Goal: Task Accomplishment & Management: Complete application form

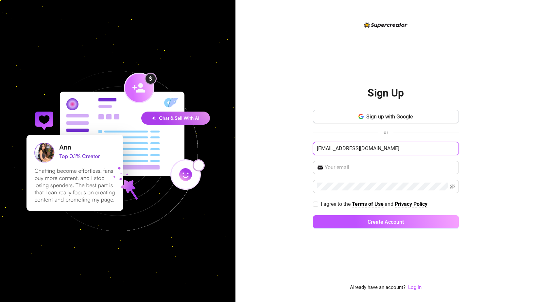
type input "[EMAIL_ADDRESS][DOMAIN_NAME]"
drag, startPoint x: 405, startPoint y: 153, endPoint x: 285, endPoint y: 140, distance: 120.0
click at [285, 140] on div "Sign Up Sign up with Google or [EMAIL_ADDRESS][DOMAIN_NAME] I agree to the Term…" at bounding box center [385, 151] width 300 height 302
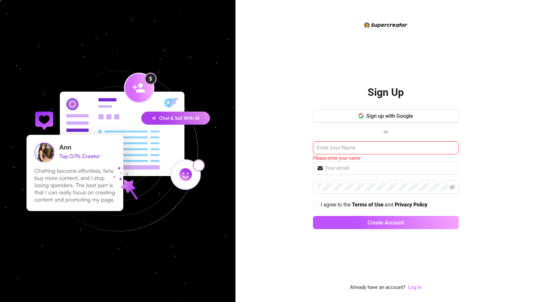
click at [302, 151] on div "Sign Up Sign up with Google or Please enter your name I agree to the Terms of U…" at bounding box center [385, 151] width 300 height 302
click at [352, 151] on input "text" at bounding box center [386, 147] width 146 height 13
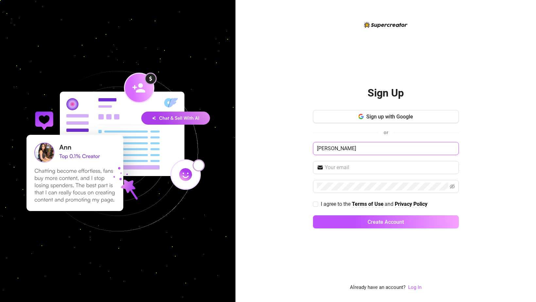
click at [371, 147] on input "[PERSON_NAME]" at bounding box center [386, 148] width 146 height 13
type input "[PERSON_NAME]"
paste input "[EMAIL_ADDRESS][DOMAIN_NAME]"
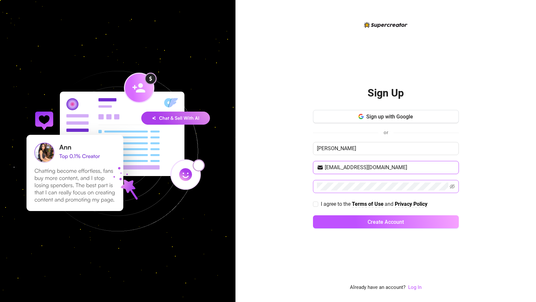
type input "[EMAIL_ADDRESS][DOMAIN_NAME]"
click at [451, 185] on icon "eye-invisible" at bounding box center [451, 186] width 5 height 5
click at [326, 203] on span "I agree to the" at bounding box center [336, 204] width 31 height 6
click at [317, 203] on input "I agree to the Terms of Use and Privacy Policy" at bounding box center [315, 203] width 5 height 5
checkbox input "true"
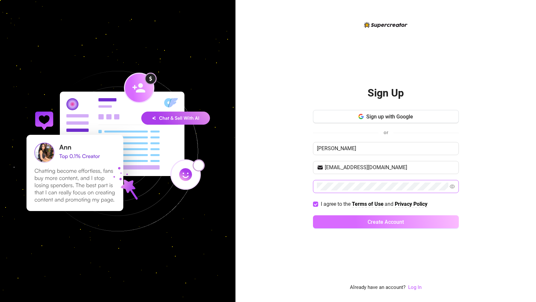
click at [350, 222] on button "Create Account" at bounding box center [386, 221] width 146 height 13
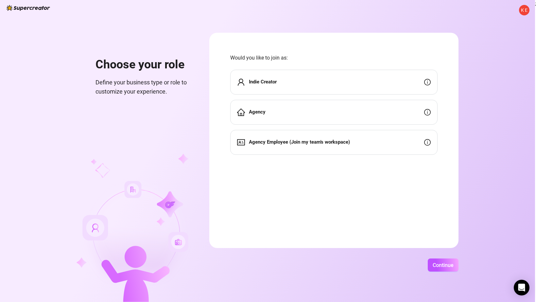
click at [358, 86] on div "Indie Creator" at bounding box center [333, 82] width 207 height 25
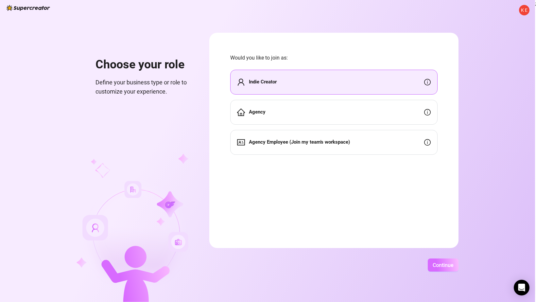
click at [442, 266] on span "Continue" at bounding box center [442, 265] width 21 height 6
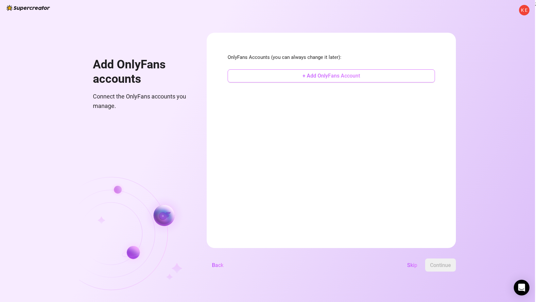
click at [378, 71] on button "+ Add OnlyFans Account" at bounding box center [330, 75] width 207 height 13
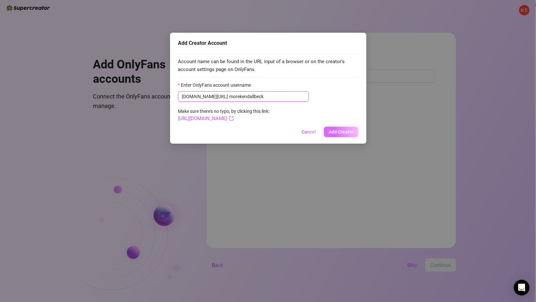
type input "morekendallbeck"
click at [337, 131] on span "Add Creator" at bounding box center [340, 131] width 25 height 5
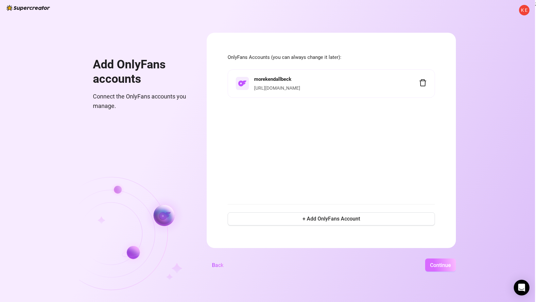
click at [451, 264] on span "Continue" at bounding box center [440, 265] width 21 height 6
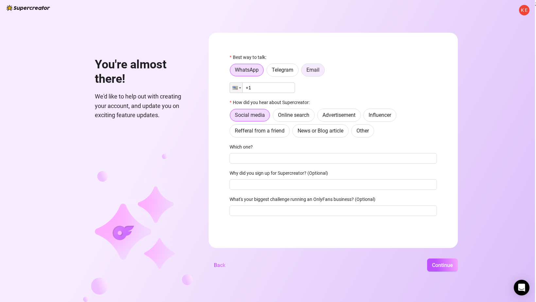
click at [319, 71] on span "Email" at bounding box center [312, 70] width 13 height 6
click at [303, 72] on input "Email" at bounding box center [303, 72] width 0 height 0
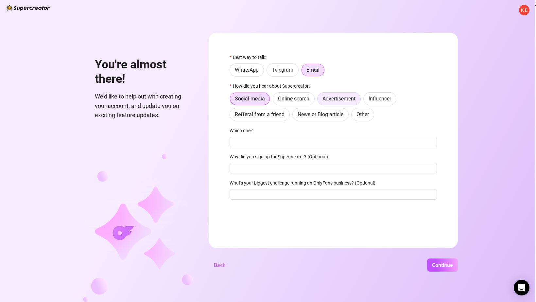
click at [350, 100] on span "Advertisement" at bounding box center [338, 98] width 33 height 6
click at [319, 100] on input "Advertisement" at bounding box center [319, 100] width 0 height 0
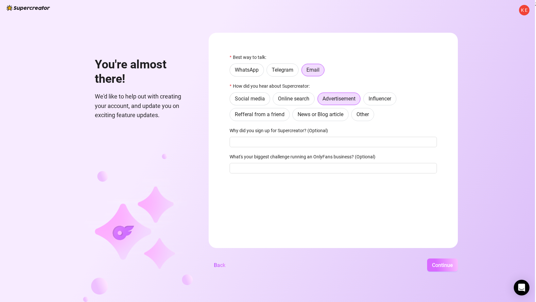
click at [440, 263] on span "Continue" at bounding box center [442, 265] width 21 height 6
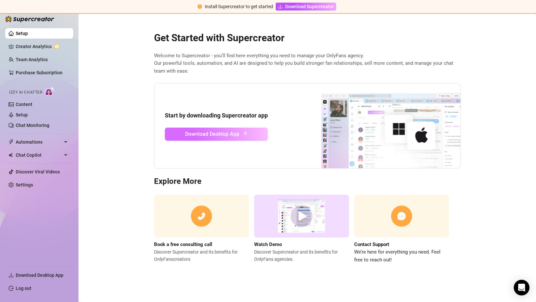
click at [225, 130] on span "Download Desktop App" at bounding box center [212, 134] width 54 height 8
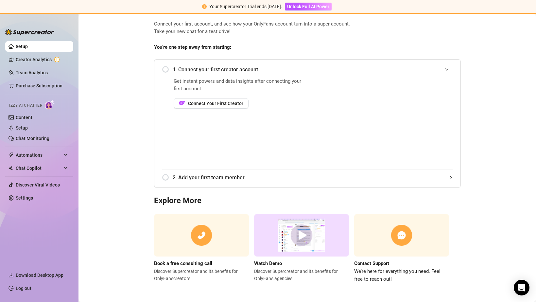
scroll to position [31, 0]
